Goal: Task Accomplishment & Management: Complete application form

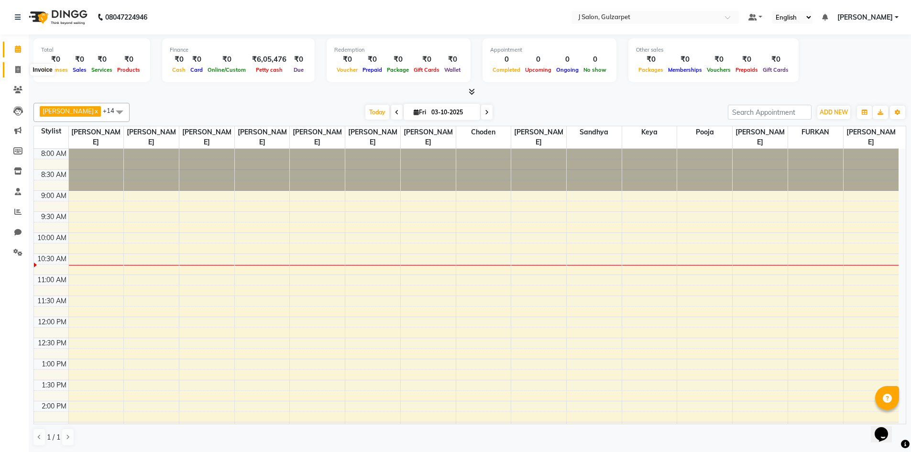
drag, startPoint x: 0, startPoint y: 0, endPoint x: 16, endPoint y: 71, distance: 72.5
click at [16, 71] on icon at bounding box center [17, 69] width 5 height 7
select select "8558"
select select "service"
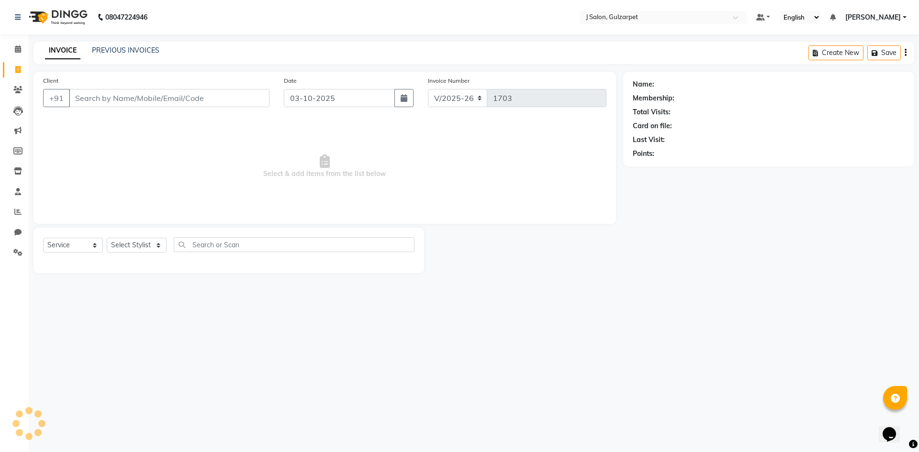
click at [93, 101] on input "Client" at bounding box center [169, 98] width 200 height 18
click at [97, 97] on input "Client" at bounding box center [169, 98] width 200 height 18
type input "9591027697"
click at [255, 100] on span "Add Client" at bounding box center [245, 98] width 38 height 10
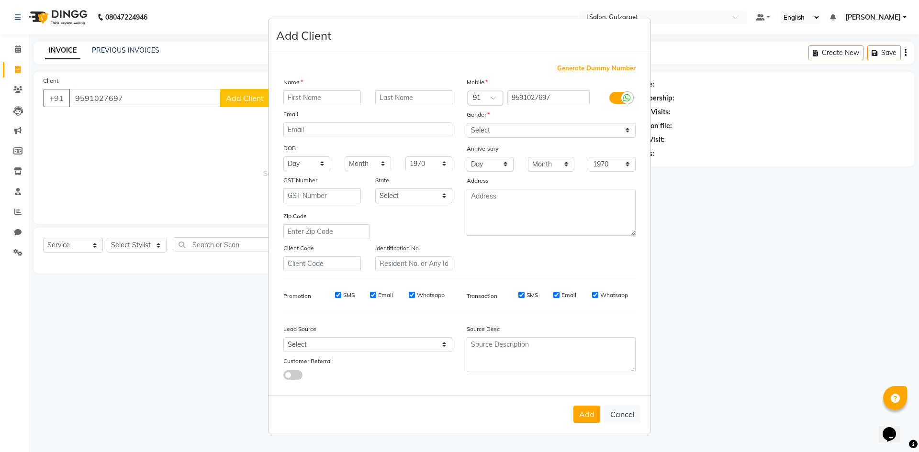
click at [322, 97] on input "text" at bounding box center [322, 97] width 78 height 15
type input "[PERSON_NAME]"
click at [531, 136] on select "Select [DEMOGRAPHIC_DATA] [DEMOGRAPHIC_DATA] Other Prefer Not To Say" at bounding box center [550, 130] width 169 height 15
select select "[DEMOGRAPHIC_DATA]"
click at [466, 123] on select "Select [DEMOGRAPHIC_DATA] [DEMOGRAPHIC_DATA] Other Prefer Not To Say" at bounding box center [550, 130] width 169 height 15
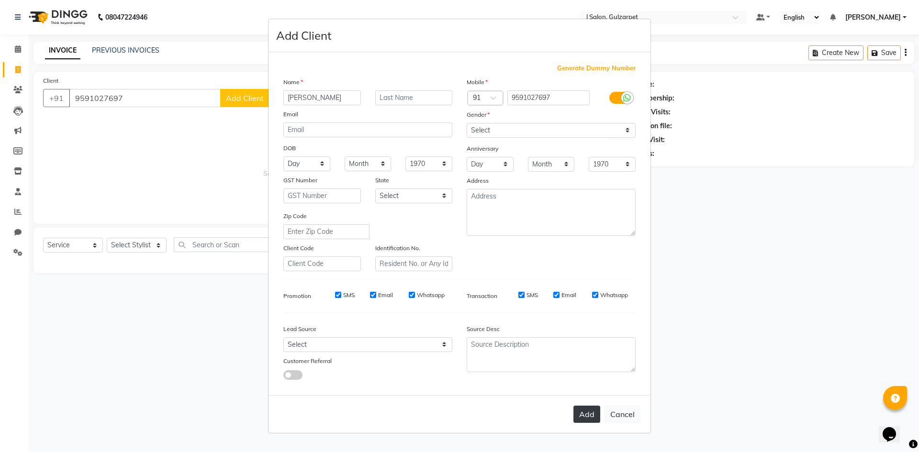
click at [582, 413] on button "Add" at bounding box center [586, 414] width 27 height 17
select select
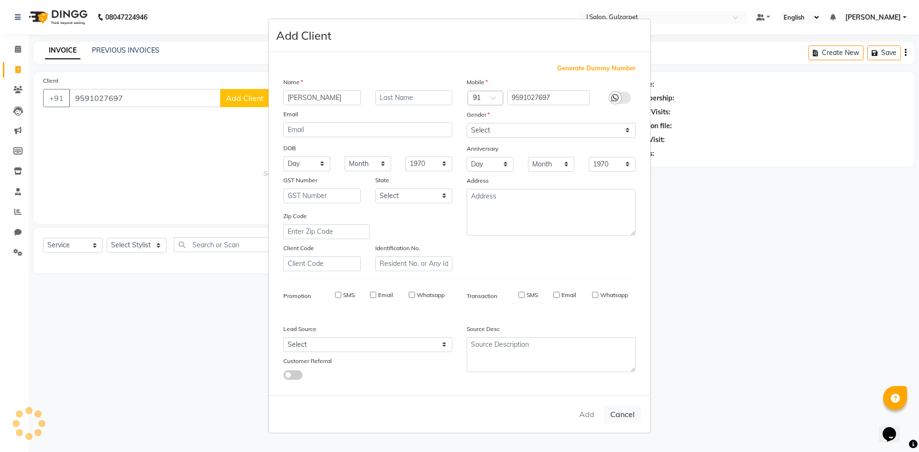
select select
checkbox input "false"
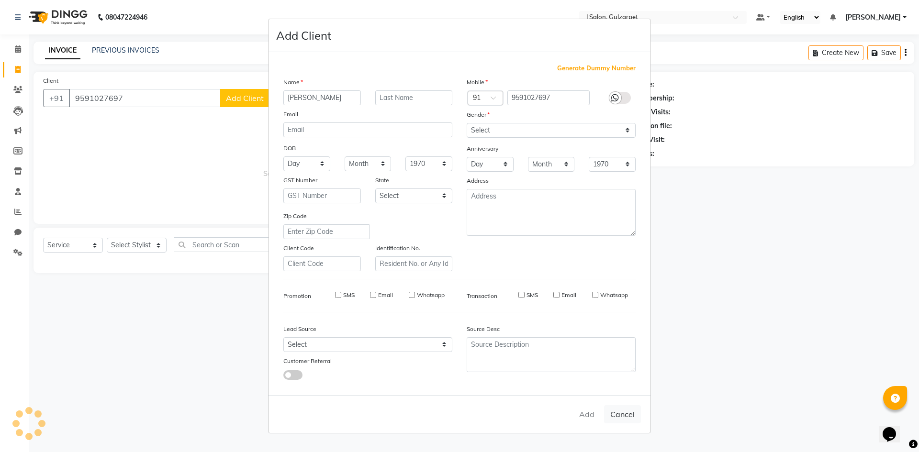
checkbox input "false"
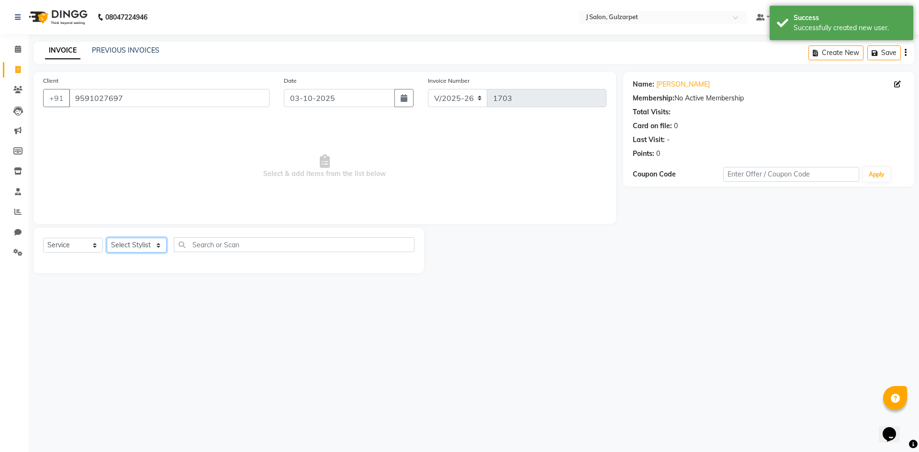
click at [129, 247] on select "Select Stylist Admin [PERSON_NAME] [PERSON_NAME] Gulfam [PERSON_NAME] [PERSON_N…" at bounding box center [137, 245] width 60 height 15
select select "84895"
click at [107, 238] on select "Select Stylist Admin [PERSON_NAME] [PERSON_NAME] Gulfam [PERSON_NAME] [PERSON_N…" at bounding box center [137, 245] width 60 height 15
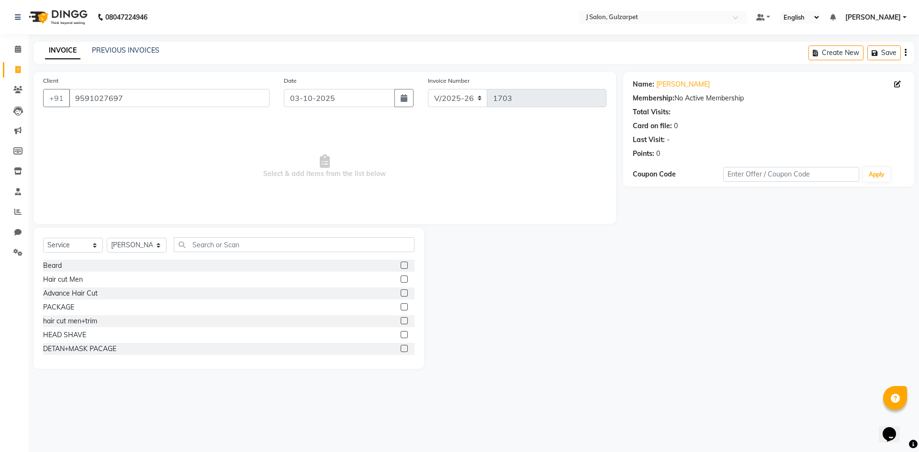
click at [400, 321] on label at bounding box center [403, 320] width 7 height 7
click at [400, 321] on input "checkbox" at bounding box center [403, 321] width 6 height 6
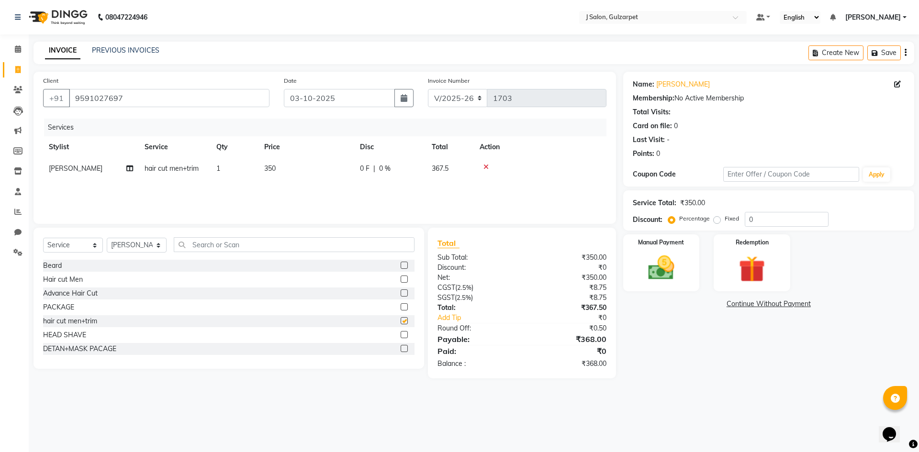
checkbox input "false"
click at [136, 246] on select "Select Stylist Admin [PERSON_NAME] [PERSON_NAME] Gulfam [PERSON_NAME] [PERSON_N…" at bounding box center [137, 245] width 60 height 15
select select "84899"
click at [107, 238] on select "Select Stylist Admin [PERSON_NAME] [PERSON_NAME] Gulfam [PERSON_NAME] [PERSON_N…" at bounding box center [137, 245] width 60 height 15
click at [400, 321] on label at bounding box center [403, 320] width 7 height 7
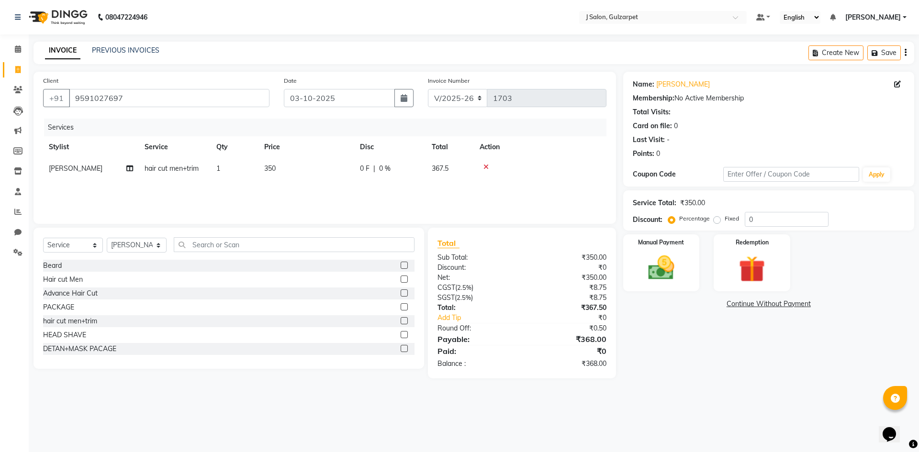
click at [400, 321] on input "checkbox" at bounding box center [403, 321] width 6 height 6
checkbox input "false"
click at [222, 171] on td "1" at bounding box center [234, 169] width 48 height 22
select select "84895"
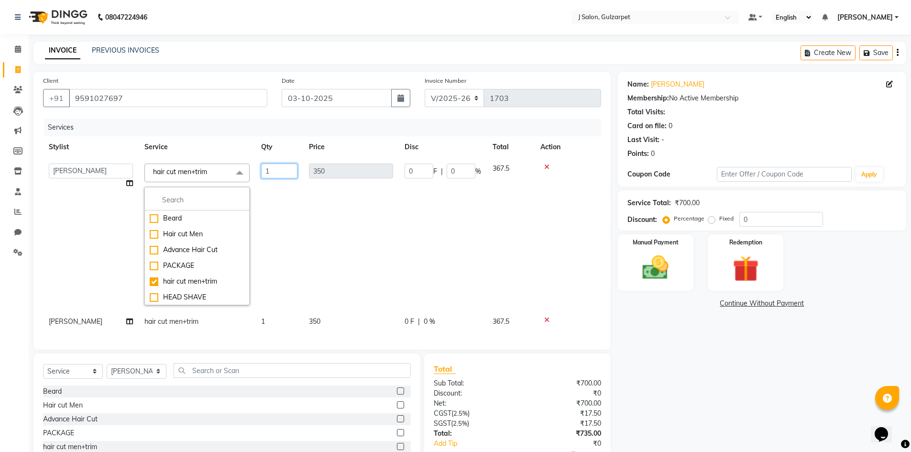
click at [277, 169] on input "1" at bounding box center [279, 171] width 36 height 15
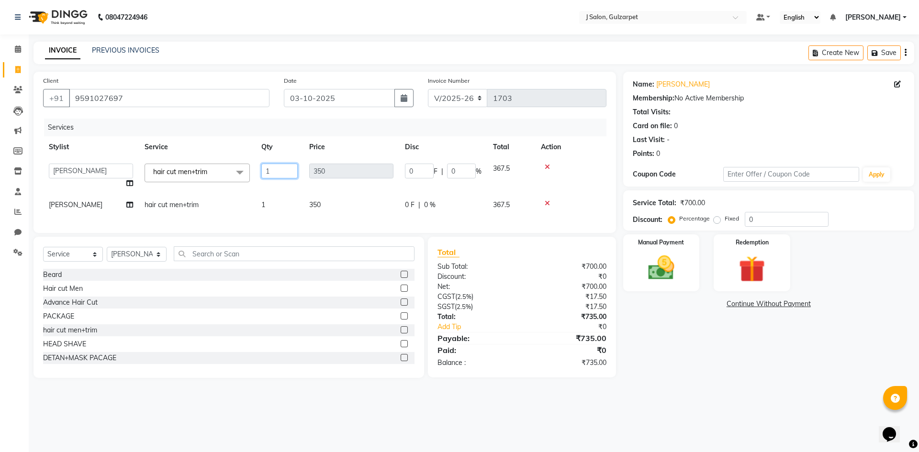
click at [277, 169] on input "1" at bounding box center [279, 171] width 36 height 15
type input "2"
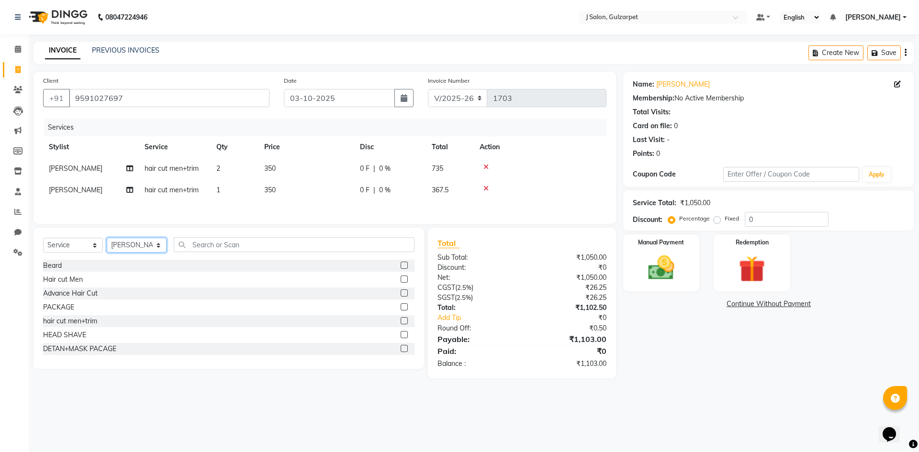
click at [141, 256] on div "Select Service Product Membership Package Voucher Prepaid Gift Card Select Styl…" at bounding box center [228, 248] width 371 height 22
select select "86821"
click at [107, 239] on select "Select Stylist Admin [PERSON_NAME] [PERSON_NAME] Gulfam [PERSON_NAME] [PERSON_N…" at bounding box center [137, 245] width 60 height 15
click at [400, 322] on label at bounding box center [403, 320] width 7 height 7
click at [400, 322] on input "checkbox" at bounding box center [403, 321] width 6 height 6
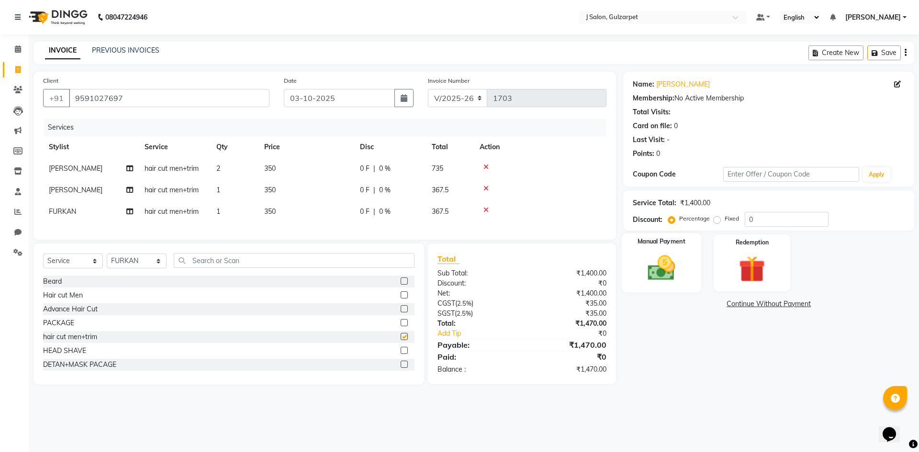
checkbox input "false"
click at [759, 218] on input "0" at bounding box center [786, 219] width 84 height 15
click at [785, 220] on input "number" at bounding box center [786, 219] width 84 height 15
type input "4.75"
click at [661, 266] on img at bounding box center [661, 268] width 44 height 32
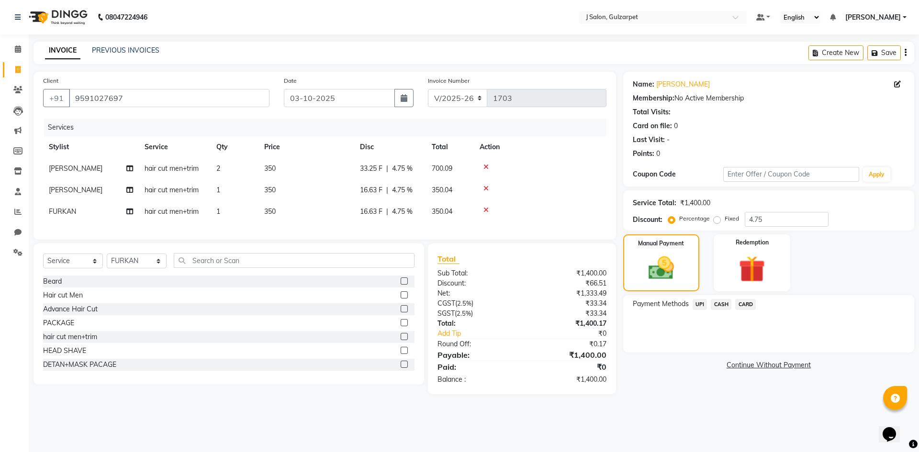
click at [720, 303] on span "CASH" at bounding box center [720, 304] width 21 height 11
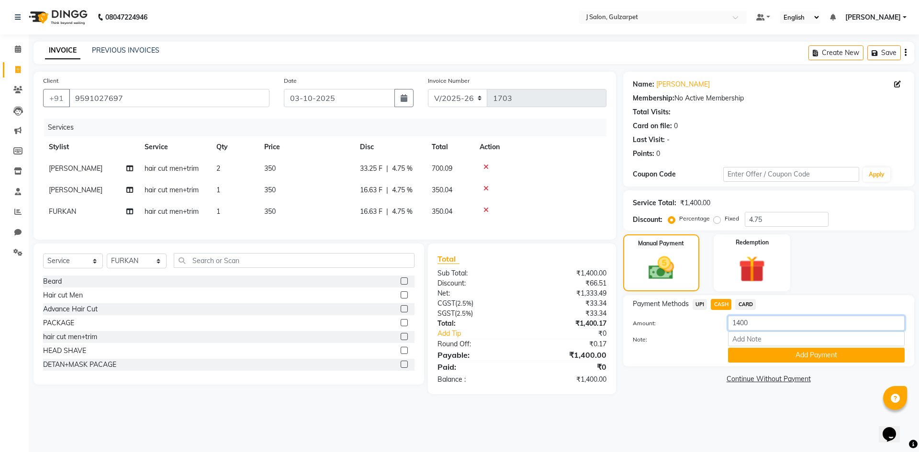
click at [755, 321] on input "1400" at bounding box center [816, 323] width 177 height 15
type input "1"
type input "350"
click at [771, 354] on button "Add Payment" at bounding box center [816, 355] width 177 height 15
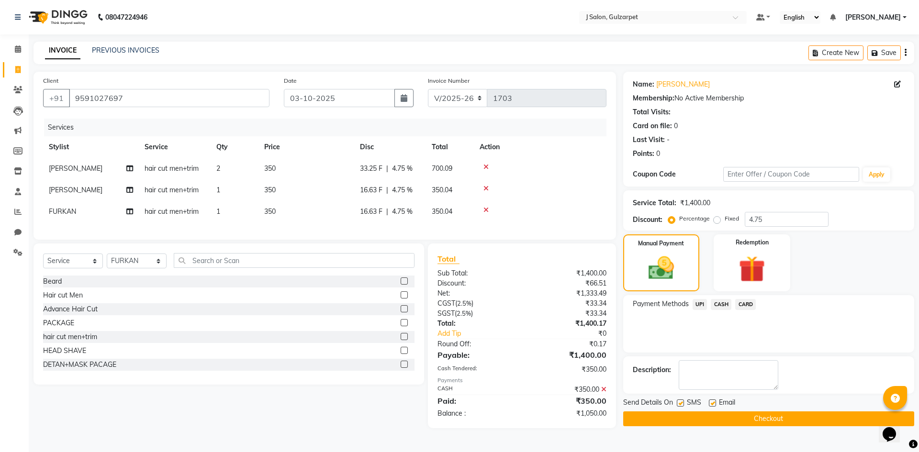
click at [690, 304] on div "UPI" at bounding box center [697, 305] width 19 height 13
click at [698, 304] on span "UPI" at bounding box center [699, 304] width 15 height 11
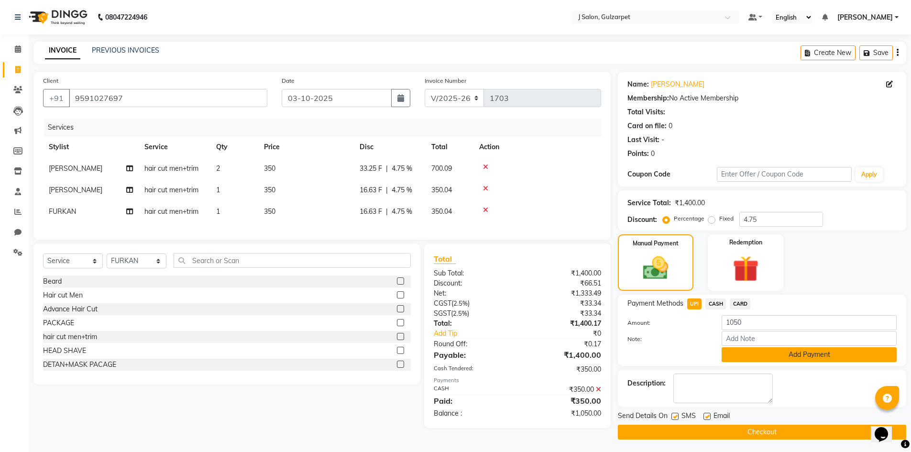
click at [755, 354] on button "Add Payment" at bounding box center [809, 354] width 175 height 15
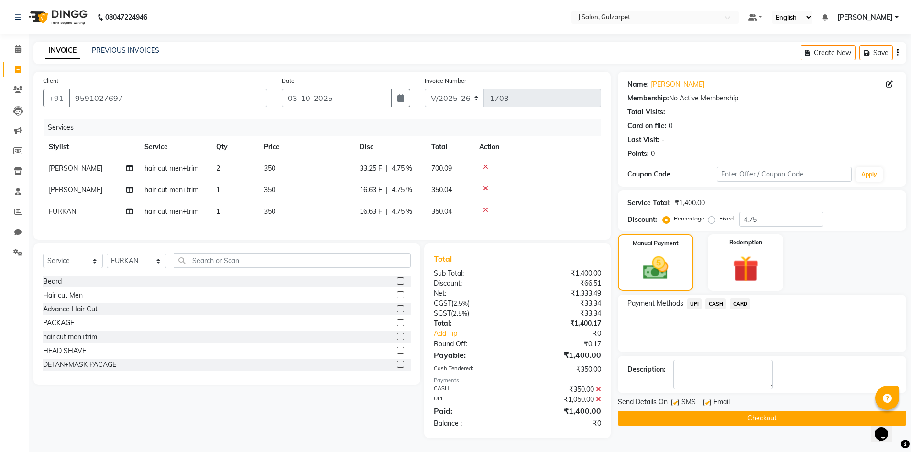
click at [757, 415] on button "Checkout" at bounding box center [762, 418] width 288 height 15
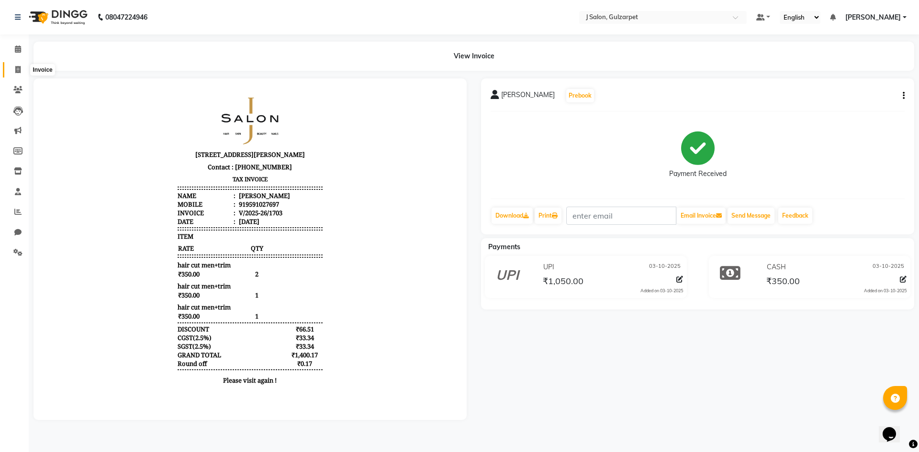
click at [20, 72] on icon at bounding box center [17, 69] width 5 height 7
select select "service"
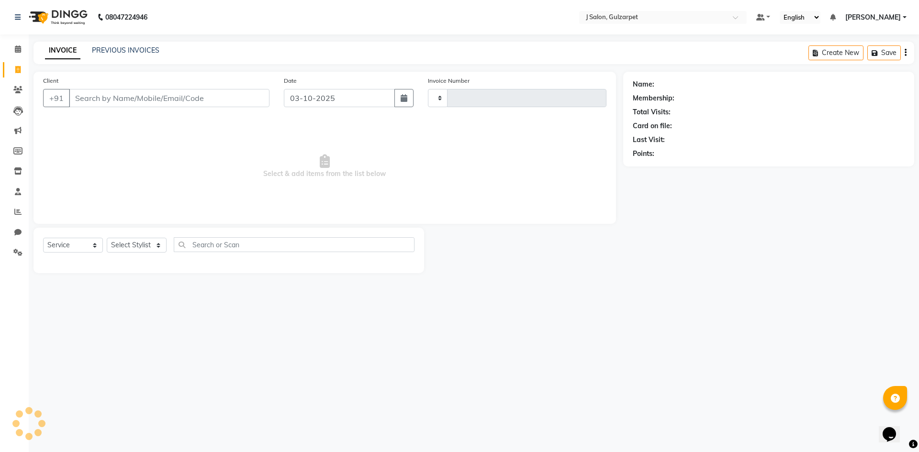
type input "1704"
select select "8558"
click at [11, 150] on span at bounding box center [18, 151] width 17 height 11
select select
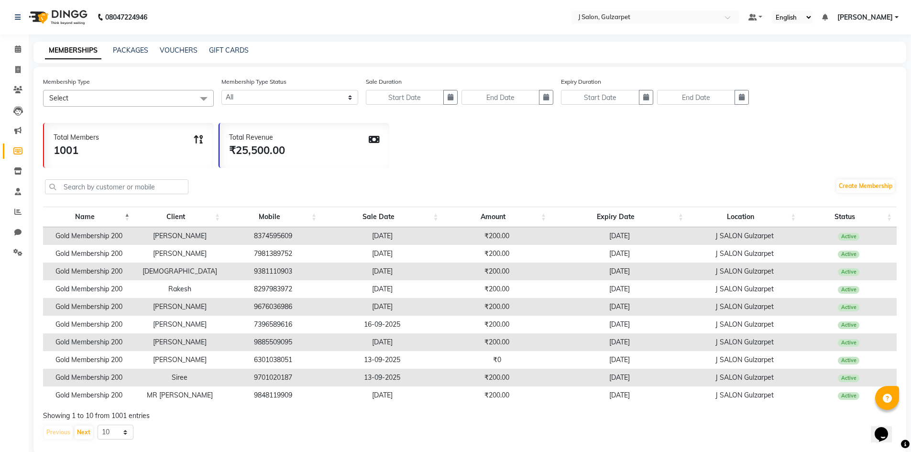
click at [27, 131] on li "Marketing" at bounding box center [14, 131] width 29 height 21
click at [21, 131] on icon at bounding box center [17, 130] width 7 height 7
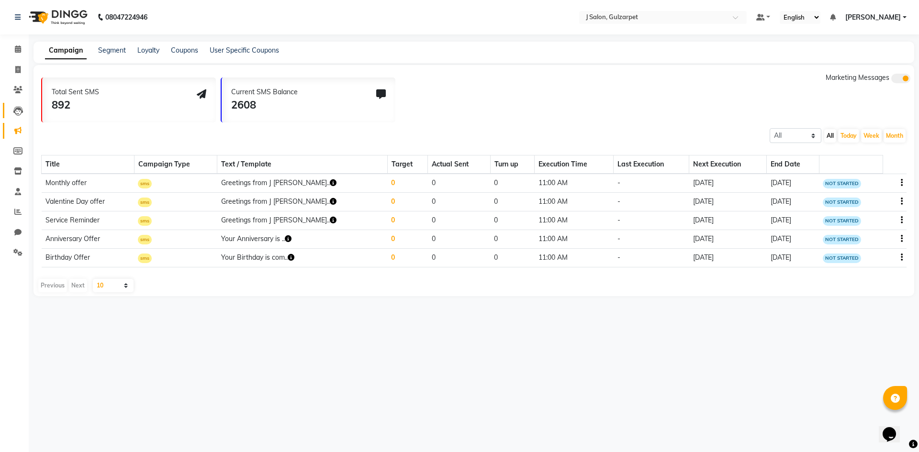
click at [18, 118] on link "Leads" at bounding box center [14, 111] width 23 height 16
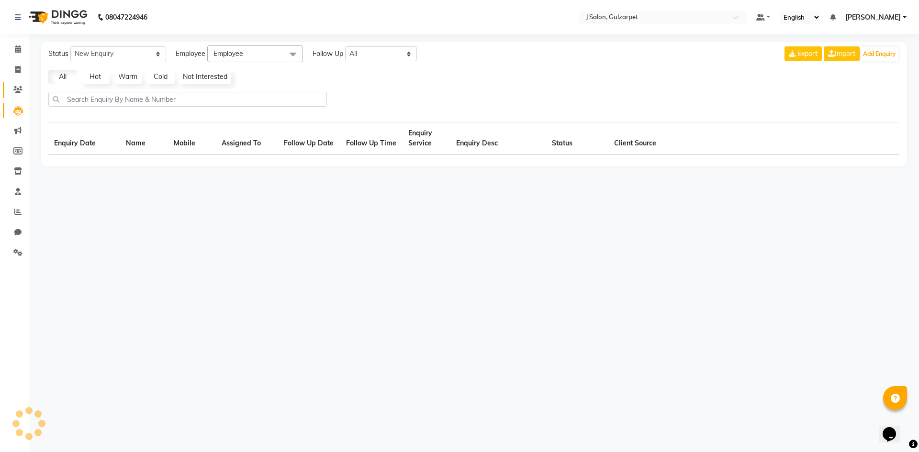
select select "10"
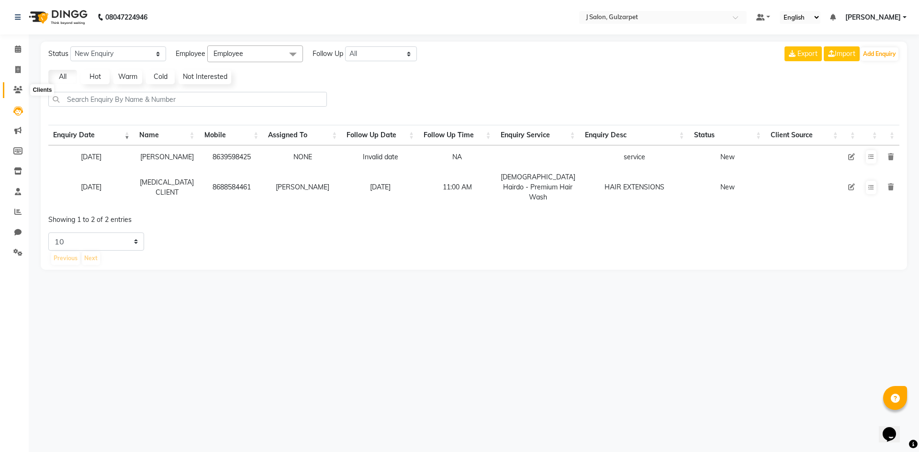
click at [17, 93] on span at bounding box center [18, 90] width 17 height 11
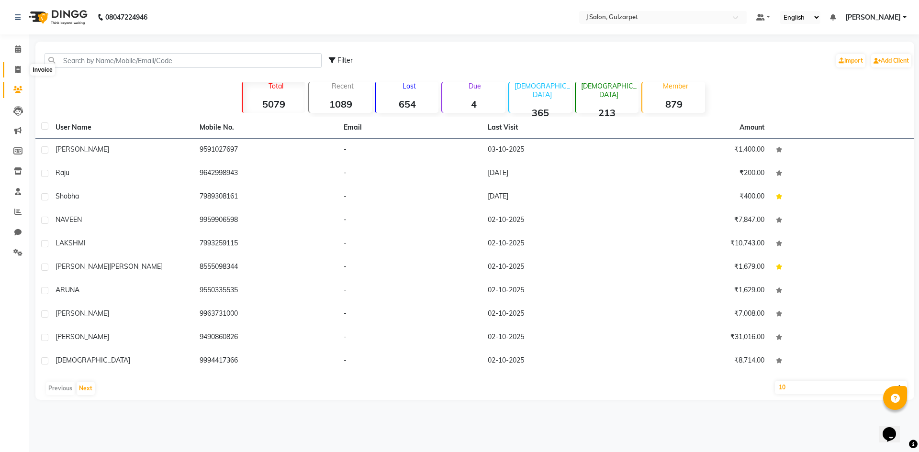
click at [20, 71] on icon at bounding box center [17, 69] width 5 height 7
select select "8558"
select select "service"
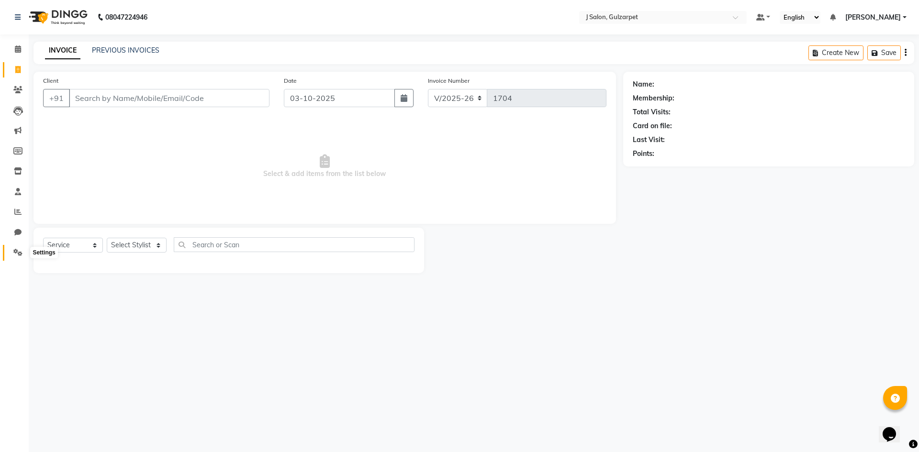
click at [13, 252] on icon at bounding box center [17, 252] width 9 height 7
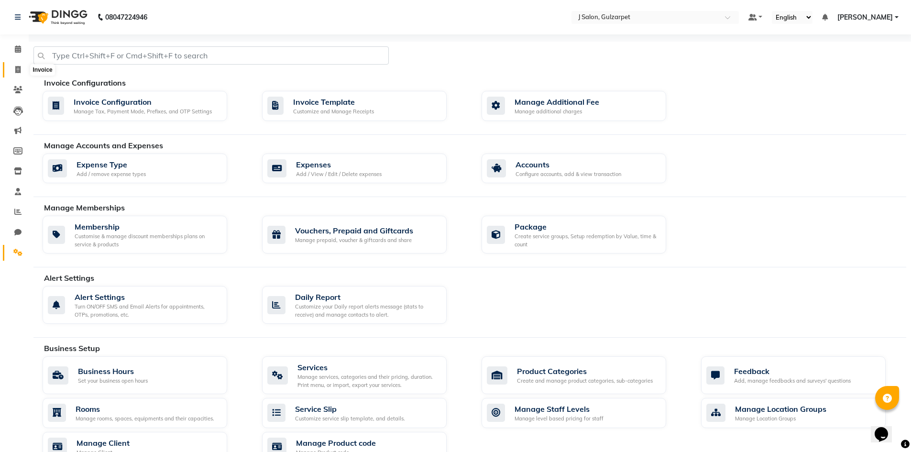
click at [14, 69] on span at bounding box center [18, 70] width 17 height 11
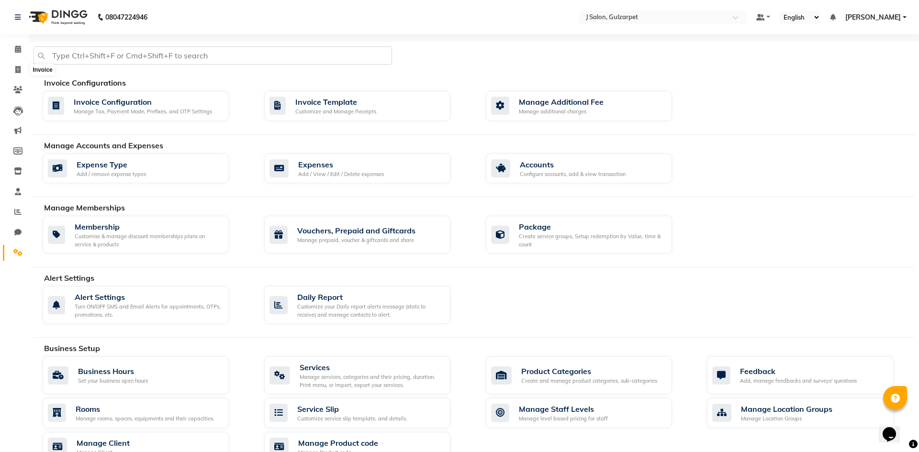
select select "8558"
select select "service"
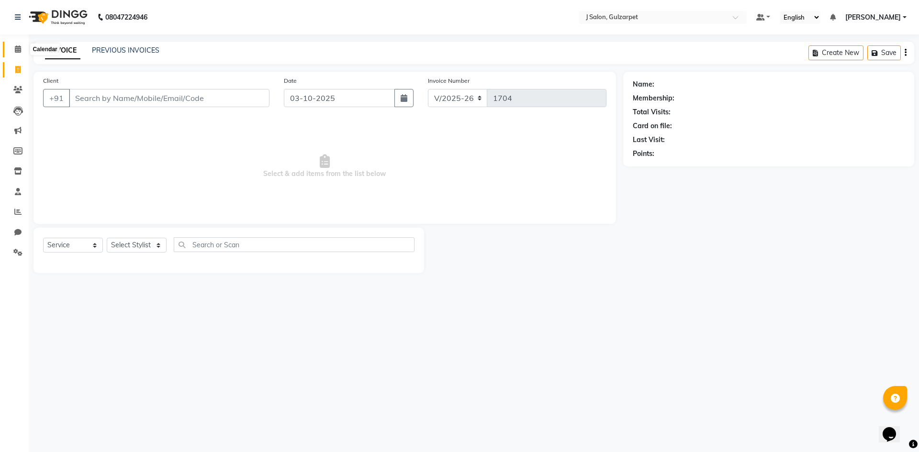
click at [15, 50] on icon at bounding box center [18, 48] width 6 height 7
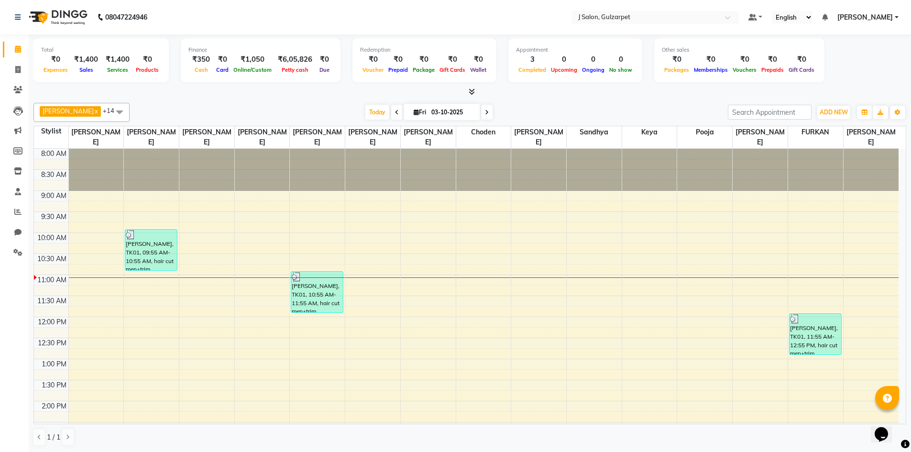
click at [300, 284] on div "[PERSON_NAME], TK01, 10:55 AM-11:55 AM, hair cut men+trim" at bounding box center [317, 292] width 52 height 41
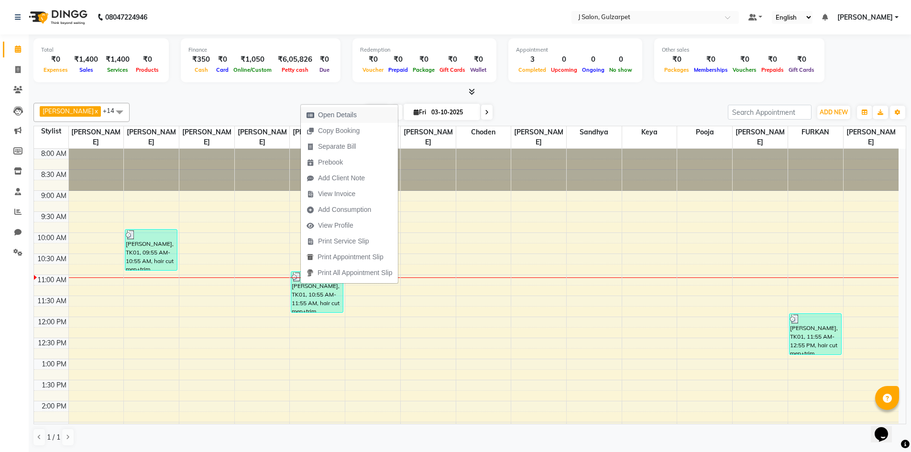
click at [346, 112] on span "Open Details" at bounding box center [337, 115] width 39 height 10
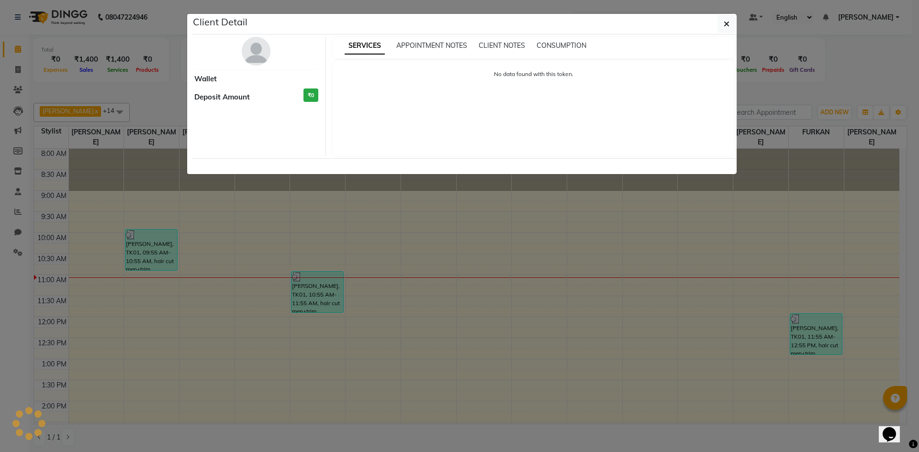
select select "3"
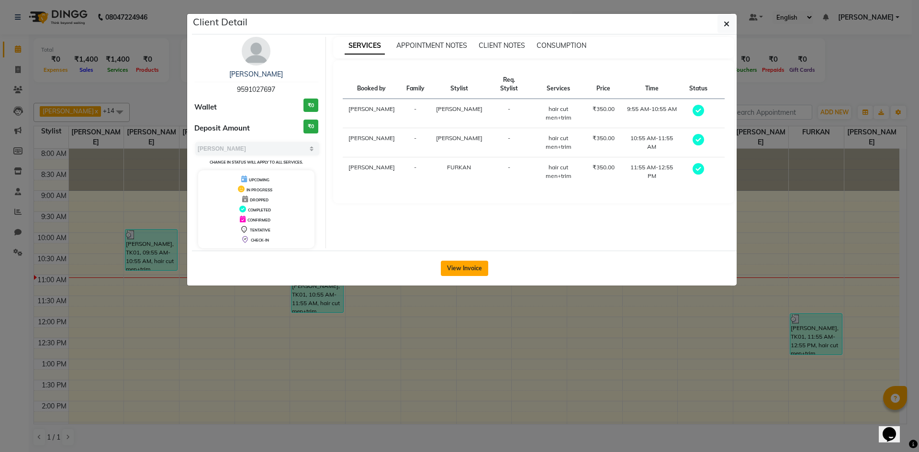
click at [473, 270] on button "View Invoice" at bounding box center [464, 268] width 47 height 15
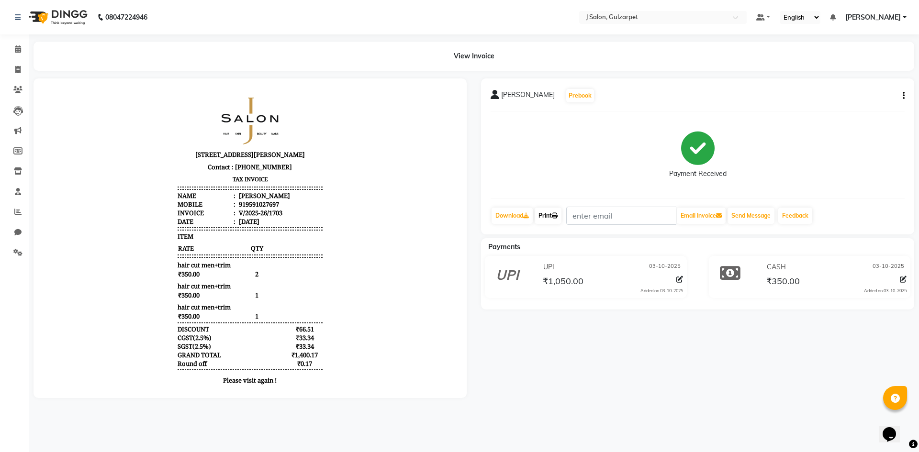
click at [543, 215] on link "Print" at bounding box center [547, 216] width 27 height 16
click at [18, 72] on icon at bounding box center [17, 69] width 5 height 7
select select "service"
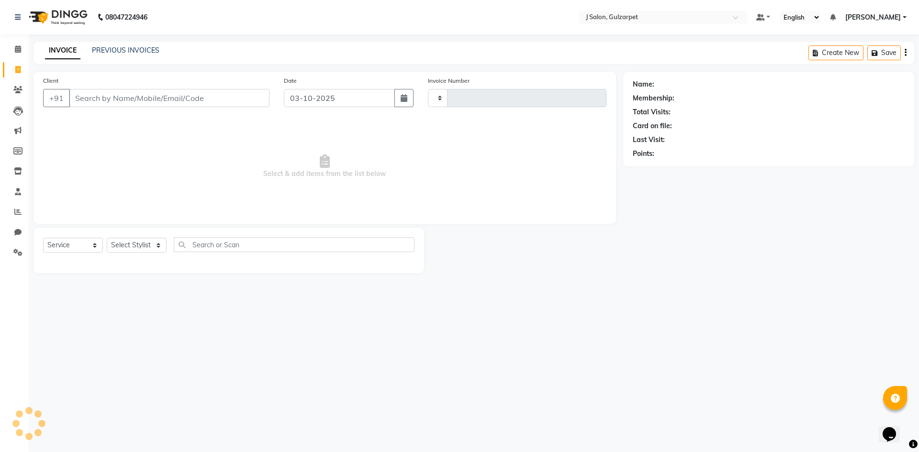
type input "1704"
select select "8558"
click at [20, 49] on icon at bounding box center [18, 48] width 6 height 7
